Goal: Task Accomplishment & Management: Use online tool/utility

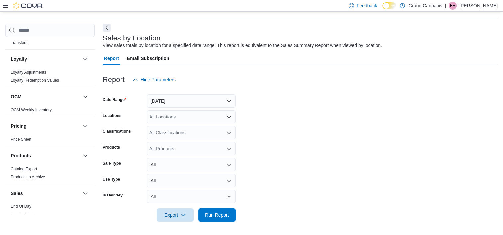
scroll to position [540, 0]
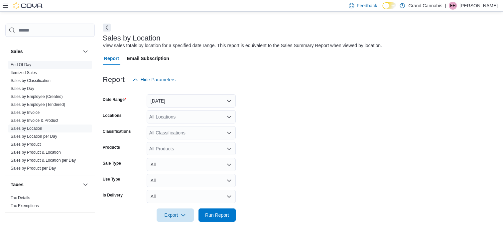
click at [23, 62] on link "End Of Day" at bounding box center [21, 64] width 21 height 5
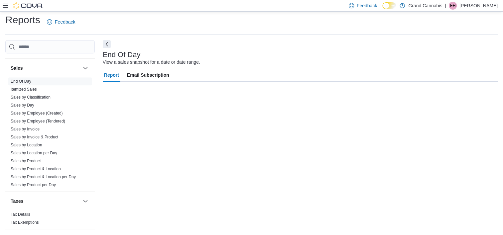
scroll to position [4, 0]
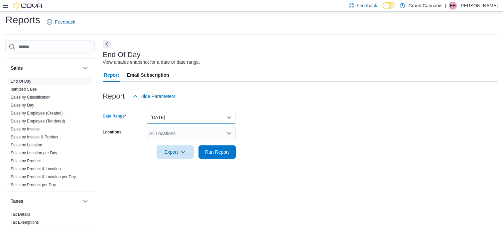
click at [187, 117] on button "[DATE]" at bounding box center [190, 117] width 89 height 13
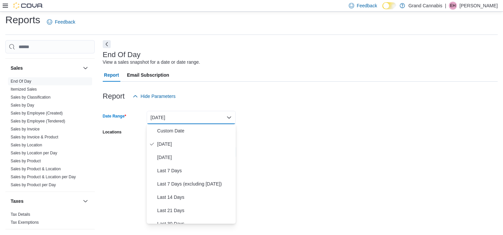
drag, startPoint x: 344, startPoint y: 136, endPoint x: 324, endPoint y: 136, distance: 20.3
click at [332, 136] on form "Date Range [DATE] Locations All Locations Export Run Report" at bounding box center [300, 131] width 395 height 56
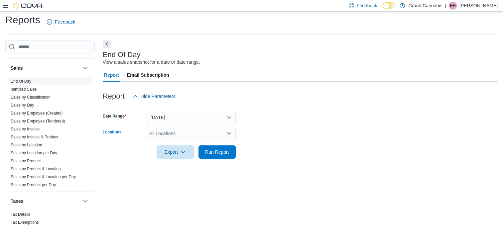
click at [202, 132] on div "All Locations" at bounding box center [190, 133] width 89 height 13
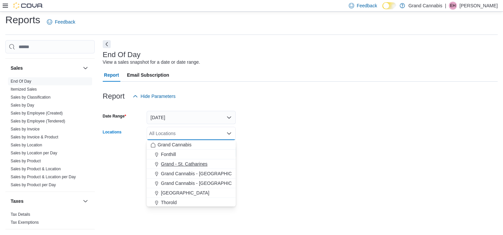
click at [196, 163] on span "Grand - St. Catharines" at bounding box center [184, 164] width 47 height 7
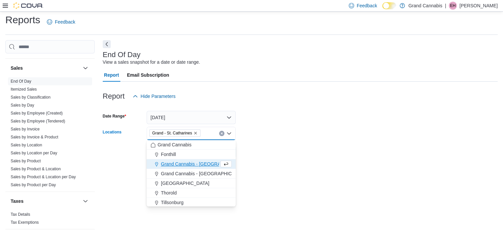
drag, startPoint x: 323, startPoint y: 137, endPoint x: 312, endPoint y: 138, distance: 10.7
click at [322, 137] on form "Date Range [DATE] Locations [GEOGRAPHIC_DATA] Combo box. Selected. [GEOGRAPHIC_…" at bounding box center [300, 131] width 395 height 56
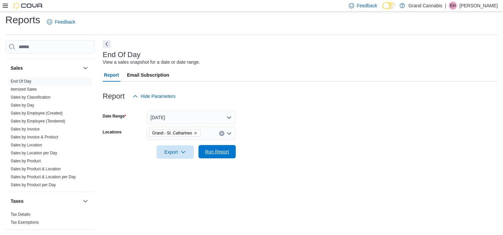
click at [229, 148] on span "Run Report" at bounding box center [216, 151] width 29 height 13
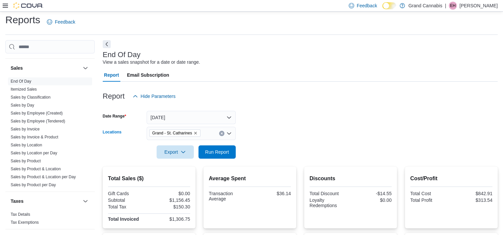
click at [194, 134] on icon "Remove Grand - St. Catharines from selection in this group" at bounding box center [195, 133] width 4 height 4
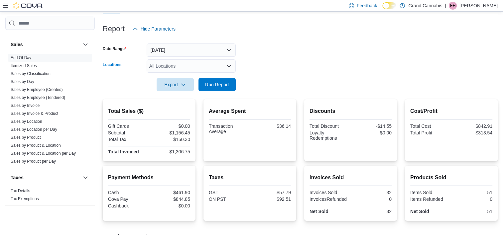
scroll to position [21, 0]
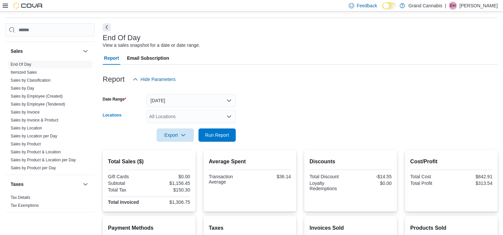
click at [175, 116] on div "All Locations Combo box. Selected. Combo box input. All Locations. Type some te…" at bounding box center [190, 116] width 89 height 13
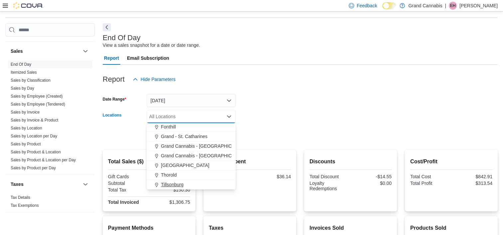
drag, startPoint x: 179, startPoint y: 182, endPoint x: 237, endPoint y: 150, distance: 65.3
click at [179, 182] on span "Tillsonburg" at bounding box center [172, 184] width 23 height 7
drag, startPoint x: 296, startPoint y: 125, endPoint x: 271, endPoint y: 128, distance: 25.7
click at [294, 126] on div at bounding box center [300, 125] width 395 height 5
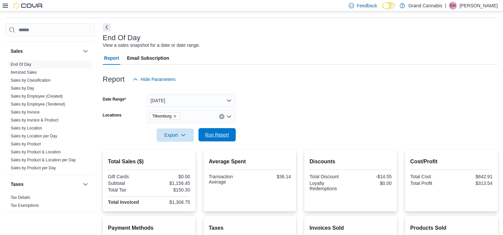
click at [218, 137] on span "Run Report" at bounding box center [217, 135] width 24 height 7
click at [175, 116] on icon "Remove Tillsonburg from selection in this group" at bounding box center [175, 116] width 4 height 4
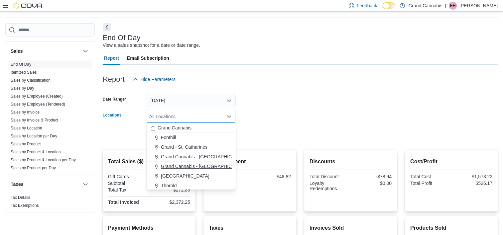
click at [190, 167] on span "Grand Cannabis - [GEOGRAPHIC_DATA]" at bounding box center [204, 166] width 86 height 7
drag, startPoint x: 355, startPoint y: 118, endPoint x: 292, endPoint y: 119, distance: 63.1
click at [337, 118] on form "Date Range [DATE] Locations [GEOGRAPHIC_DATA] - [GEOGRAPHIC_DATA] Combo box. Se…" at bounding box center [300, 114] width 395 height 56
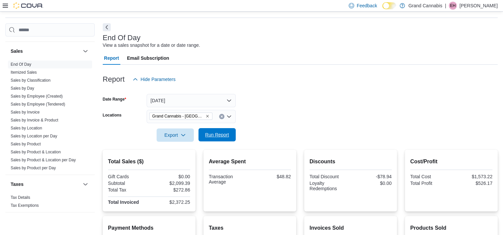
click at [232, 133] on button "Run Report" at bounding box center [216, 134] width 37 height 13
click at [276, 90] on div at bounding box center [300, 90] width 395 height 8
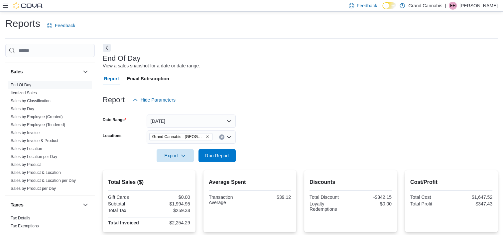
click at [312, 74] on div "Report Email Subscription" at bounding box center [300, 78] width 395 height 13
